Goal: Task Accomplishment & Management: Use online tool/utility

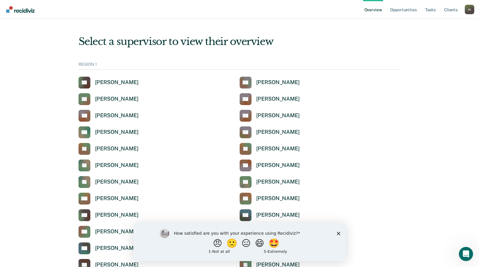
drag, startPoint x: 339, startPoint y: 233, endPoint x: 337, endPoint y: 225, distance: 7.8
click at [339, 233] on icon "Close survey" at bounding box center [338, 233] width 4 height 4
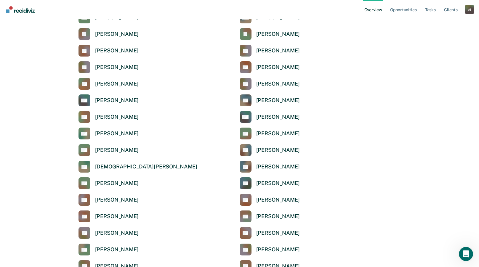
scroll to position [835, 0]
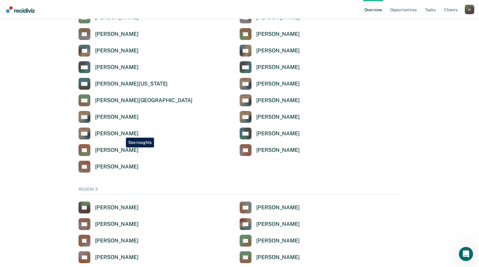
click at [121, 133] on div "Deasharea Winfield" at bounding box center [117, 133] width 44 height 7
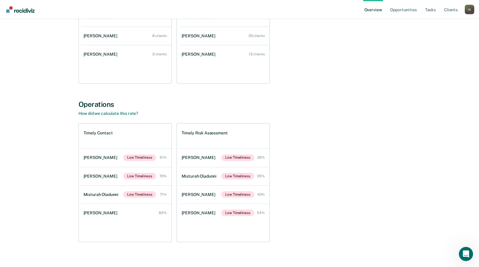
scroll to position [139, 0]
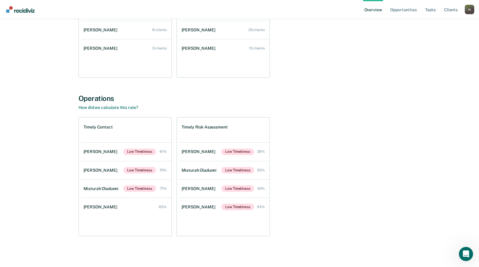
click at [323, 140] on div "Timely Contact Ashia Mayes Low Timeliness 61% Maureen Lee Low Timeliness 70% Mi…" at bounding box center [239, 176] width 322 height 119
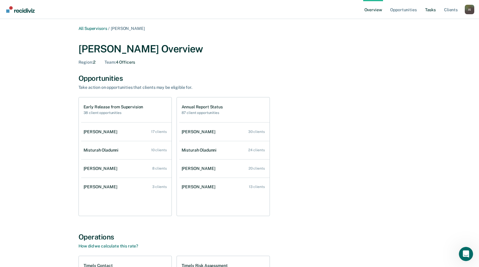
click at [428, 9] on link "Tasks" at bounding box center [430, 9] width 13 height 19
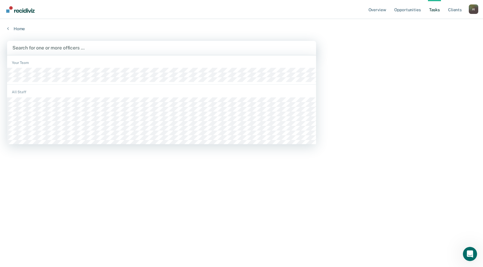
click at [80, 49] on div at bounding box center [161, 47] width 298 height 7
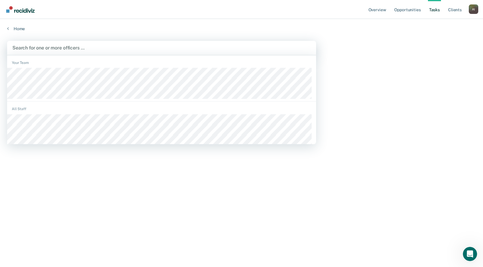
type input ","
type input "maye"
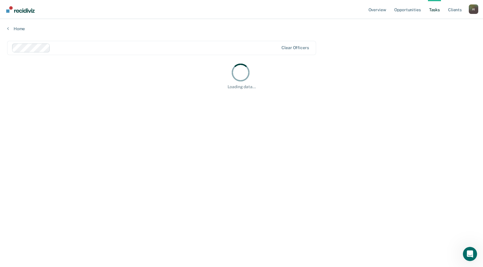
click at [91, 50] on div at bounding box center [166, 47] width 226 height 7
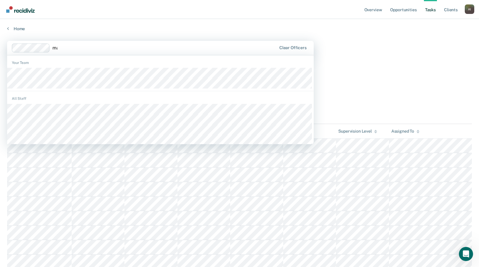
type input "mau"
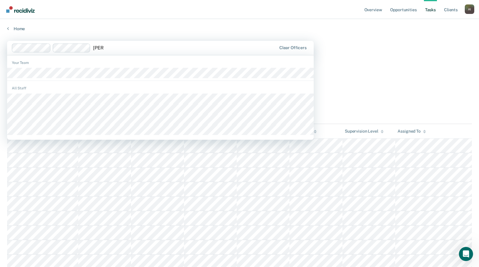
type input "toni va"
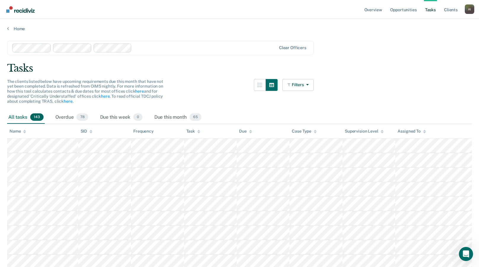
click at [167, 46] on div at bounding box center [205, 47] width 142 height 7
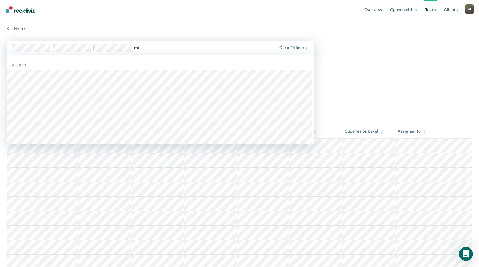
type input "mist"
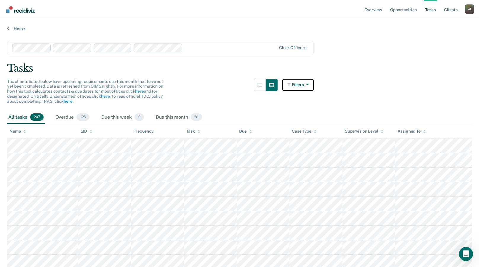
click at [298, 83] on button "Filters" at bounding box center [297, 85] width 31 height 12
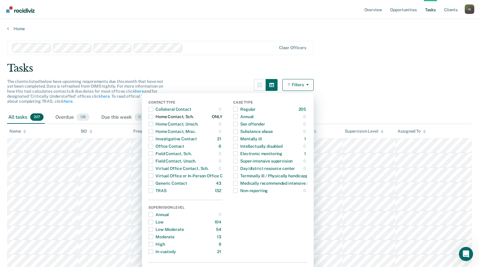
click at [153, 117] on span "button" at bounding box center [150, 116] width 5 height 5
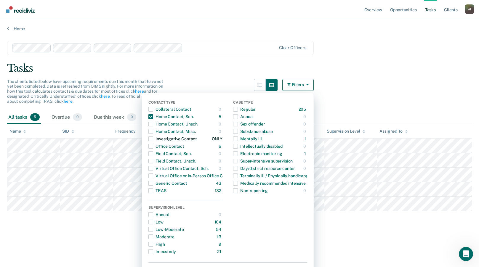
click at [153, 139] on span "button" at bounding box center [150, 138] width 5 height 5
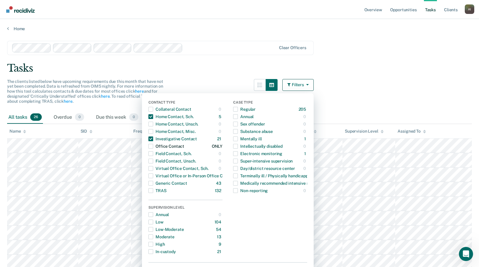
click at [153, 147] on span "button" at bounding box center [150, 146] width 5 height 5
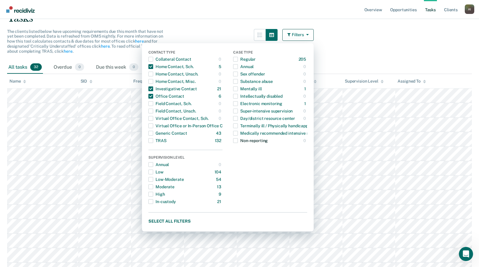
scroll to position [59, 0]
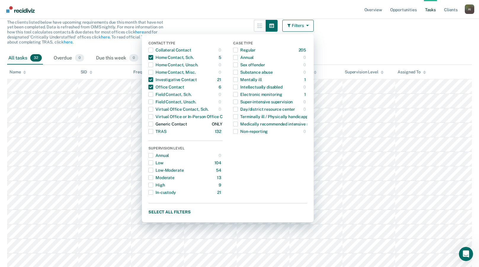
click at [152, 123] on span "button" at bounding box center [150, 124] width 5 height 5
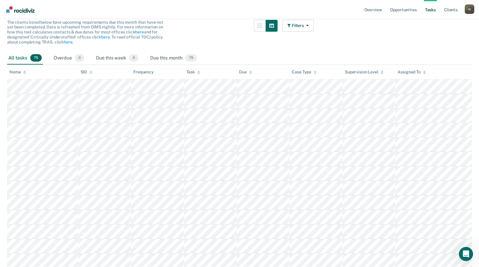
click at [410, 71] on div "Assigned To" at bounding box center [411, 72] width 28 height 5
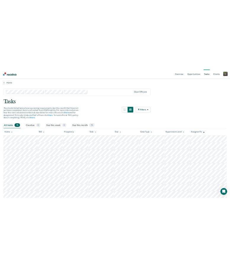
scroll to position [0, 0]
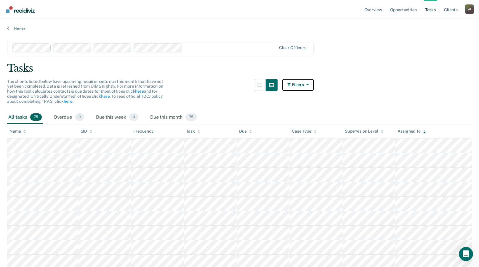
click at [302, 90] on button "Filters" at bounding box center [297, 85] width 31 height 12
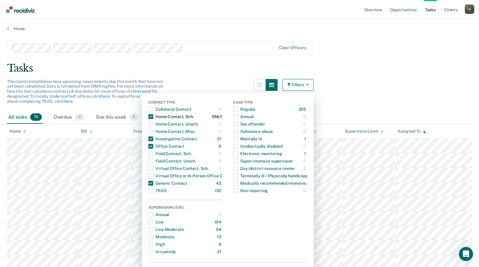
click at [153, 117] on span "button" at bounding box center [150, 116] width 5 height 5
